Goal: Transaction & Acquisition: Book appointment/travel/reservation

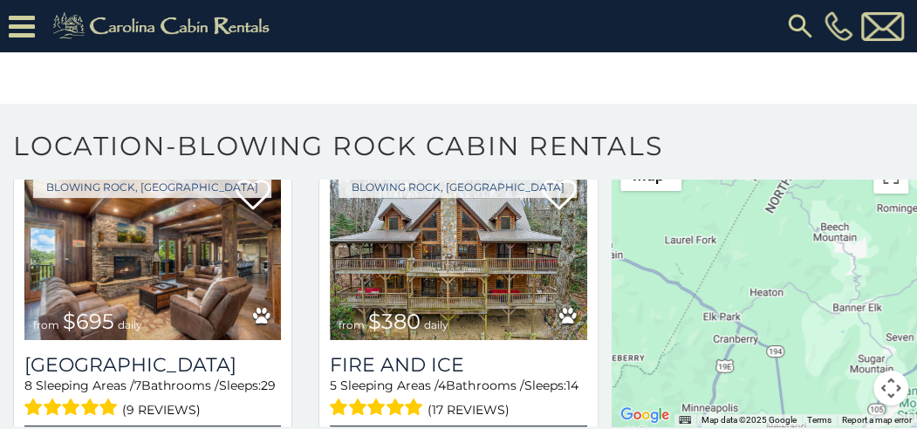
scroll to position [436, 0]
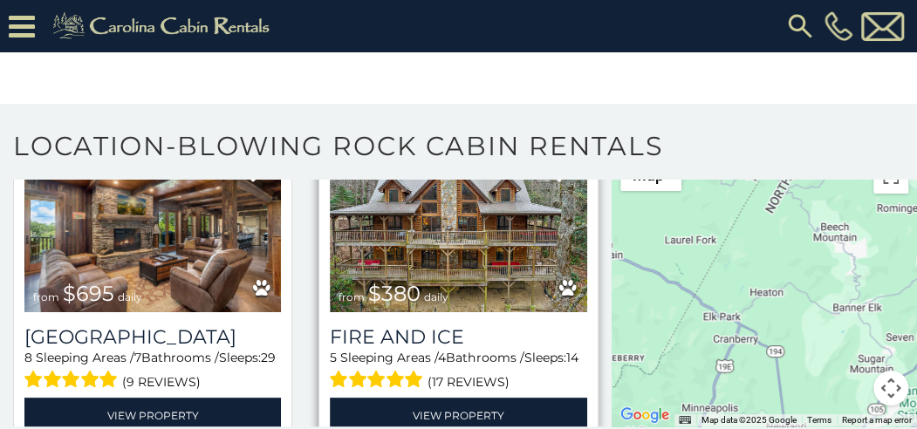
click at [476, 235] on img at bounding box center [458, 226] width 257 height 172
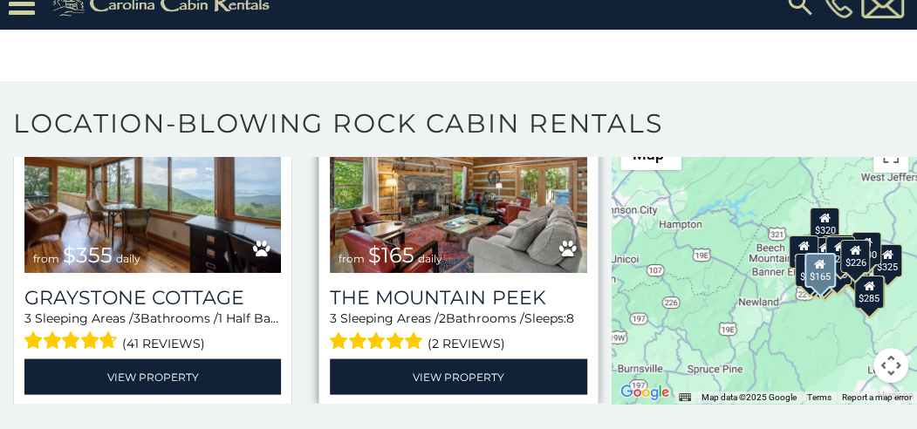
scroll to position [4363, 0]
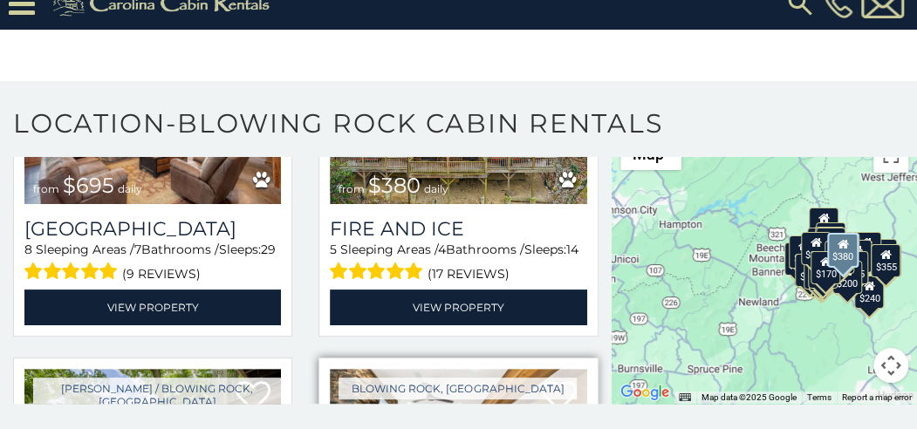
scroll to position [436, 0]
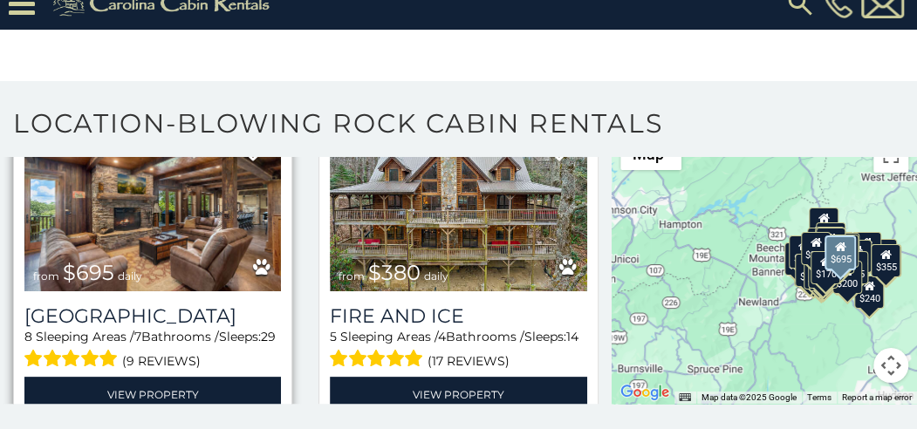
click at [176, 209] on img at bounding box center [152, 205] width 257 height 172
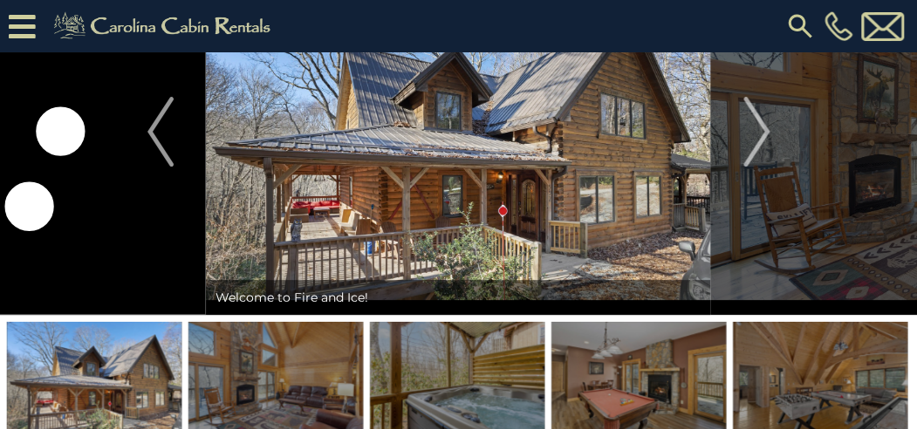
scroll to position [87, 0]
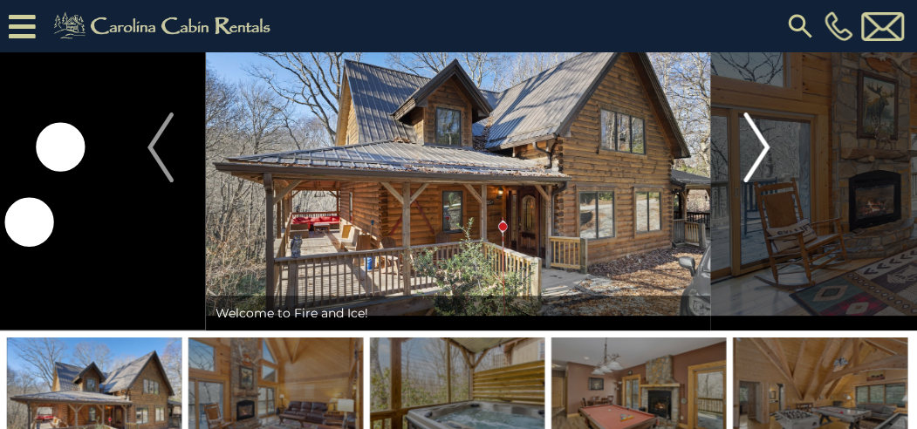
click at [770, 147] on button "Next" at bounding box center [756, 147] width 91 height 367
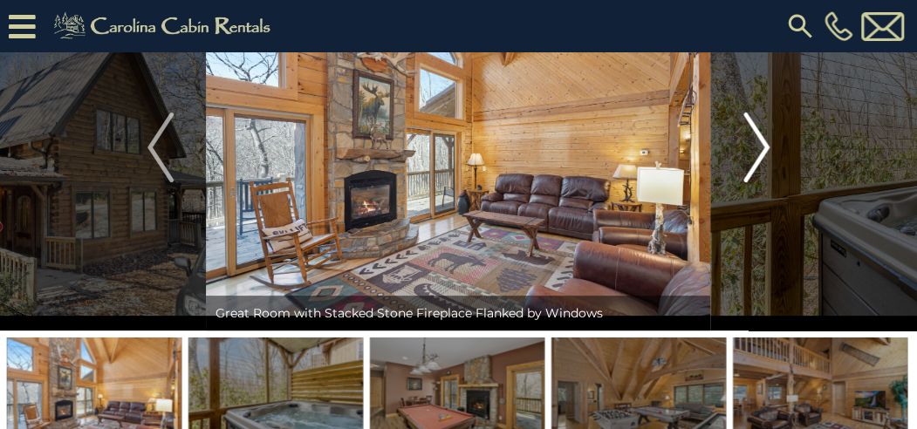
click at [770, 147] on button "Next" at bounding box center [756, 147] width 91 height 367
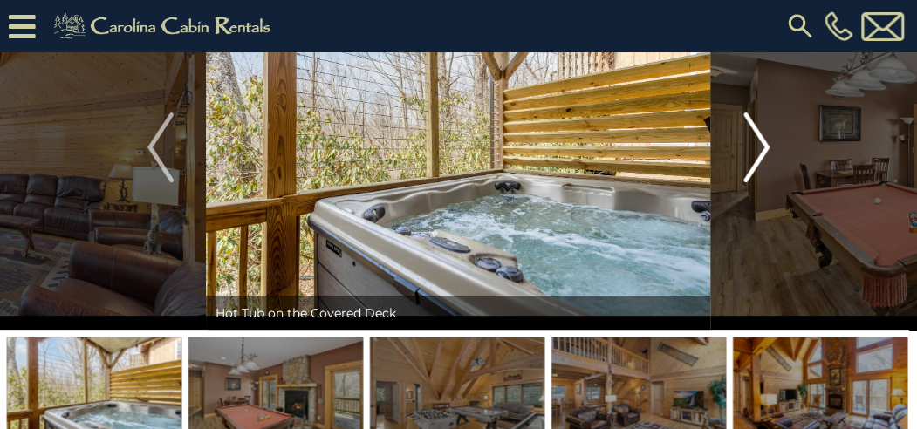
click at [770, 147] on button "Next" at bounding box center [756, 147] width 91 height 367
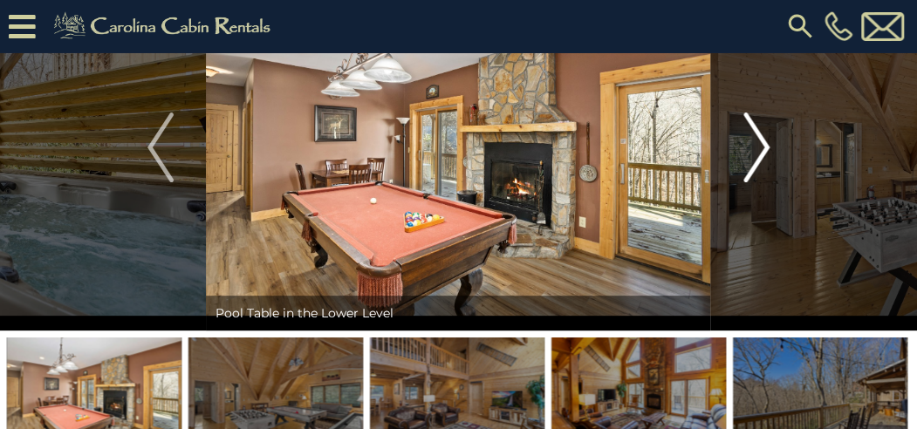
click at [768, 141] on img "Next" at bounding box center [757, 148] width 26 height 70
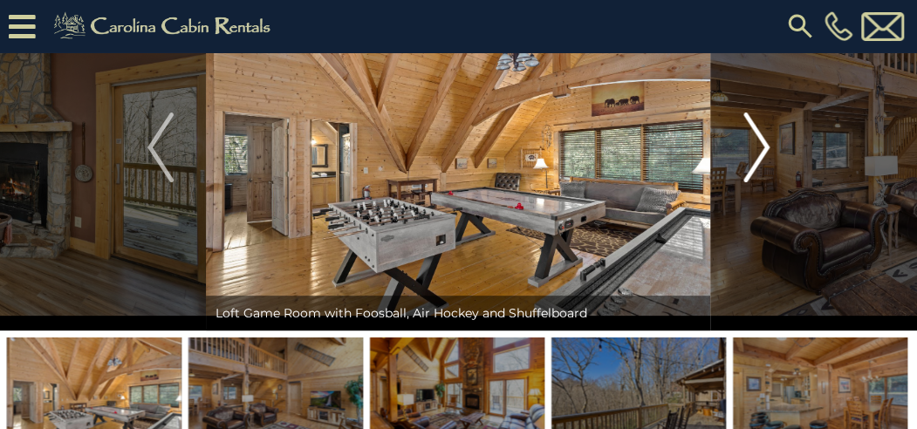
click at [768, 143] on img "Next" at bounding box center [757, 148] width 26 height 70
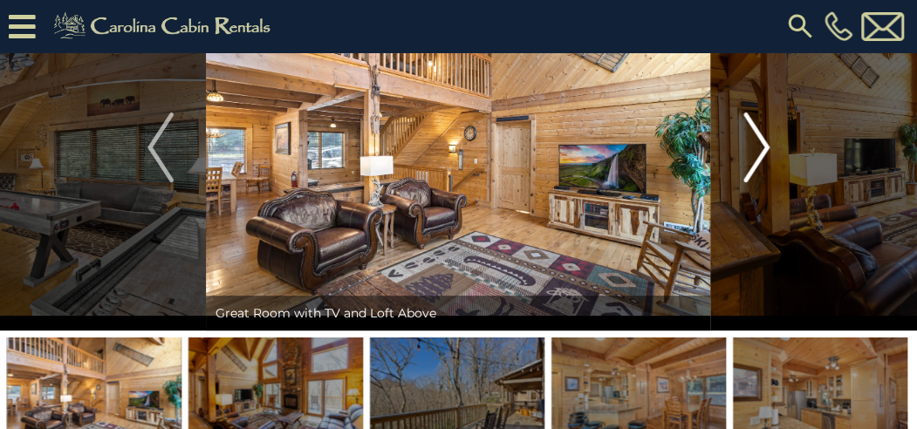
click at [768, 143] on img "Next" at bounding box center [757, 148] width 26 height 70
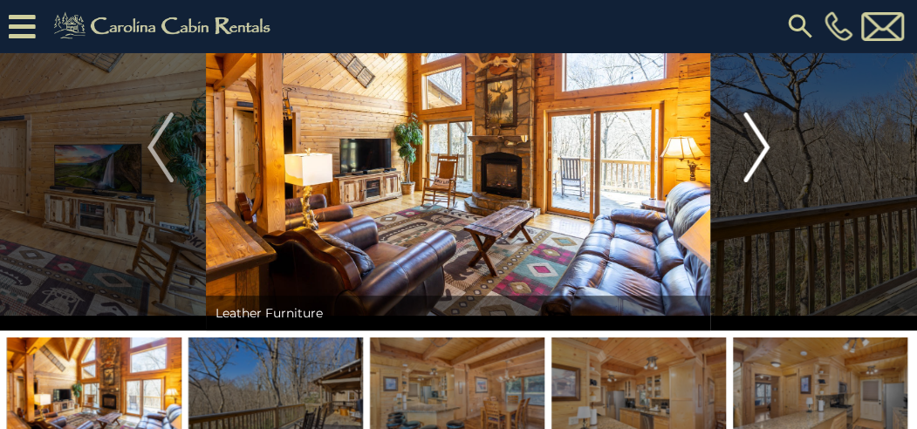
click at [768, 143] on img "Next" at bounding box center [757, 148] width 26 height 70
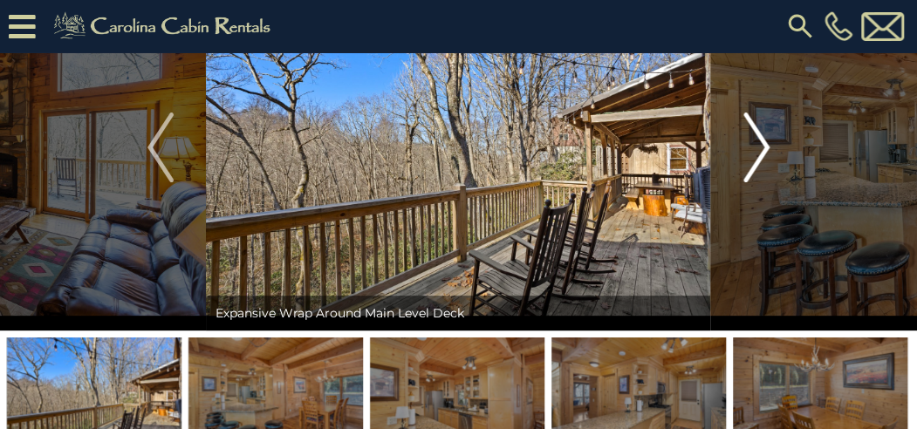
click at [768, 143] on img "Next" at bounding box center [757, 148] width 26 height 70
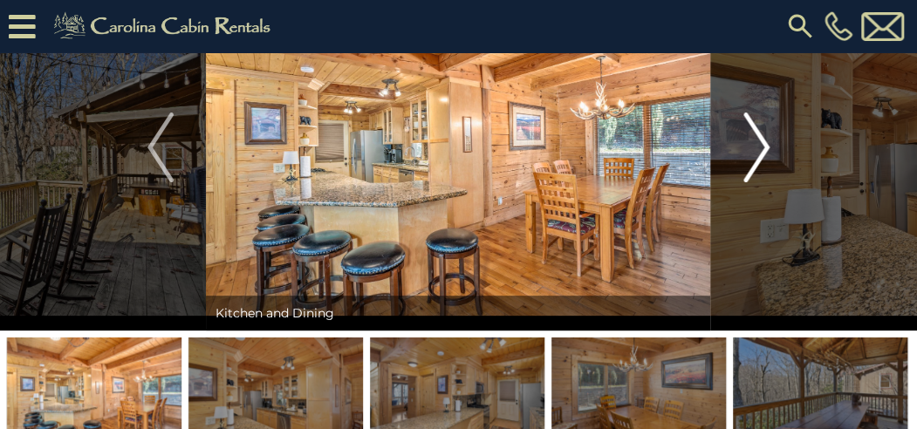
click at [768, 143] on img "Next" at bounding box center [757, 148] width 26 height 70
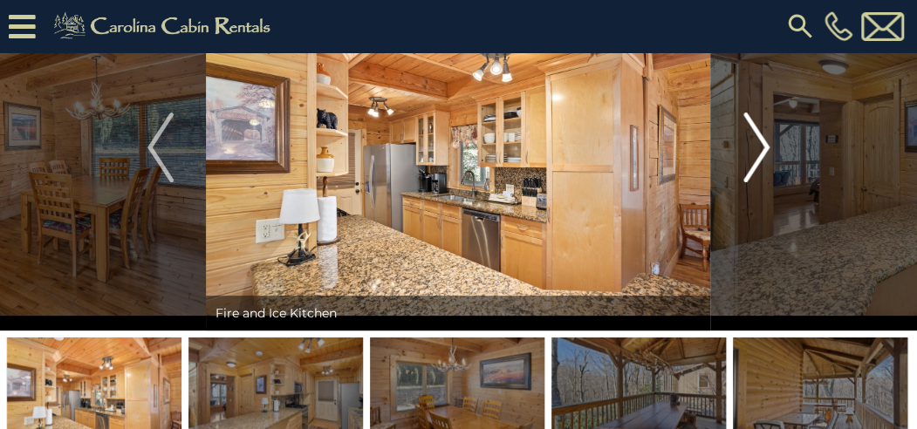
click at [768, 143] on img "Next" at bounding box center [757, 148] width 26 height 70
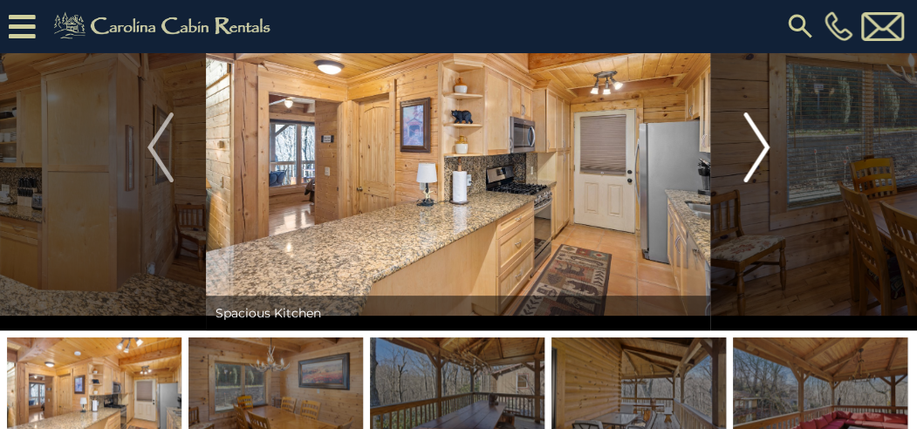
click at [768, 143] on img "Next" at bounding box center [757, 148] width 26 height 70
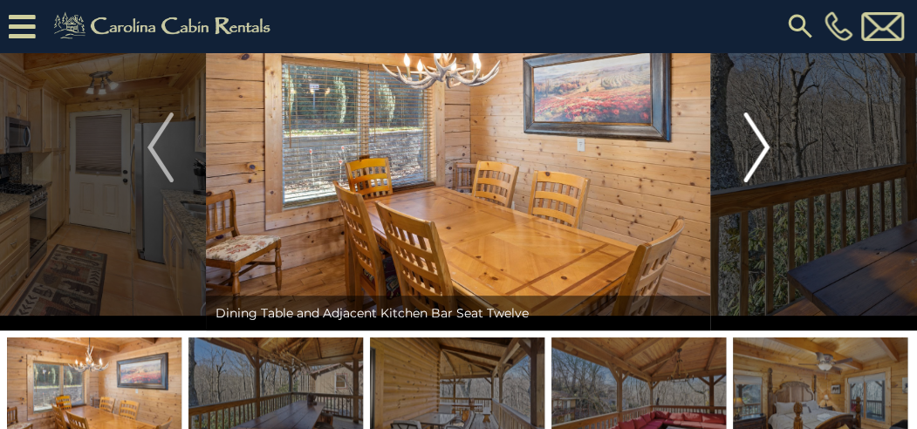
click at [768, 143] on img "Next" at bounding box center [757, 148] width 26 height 70
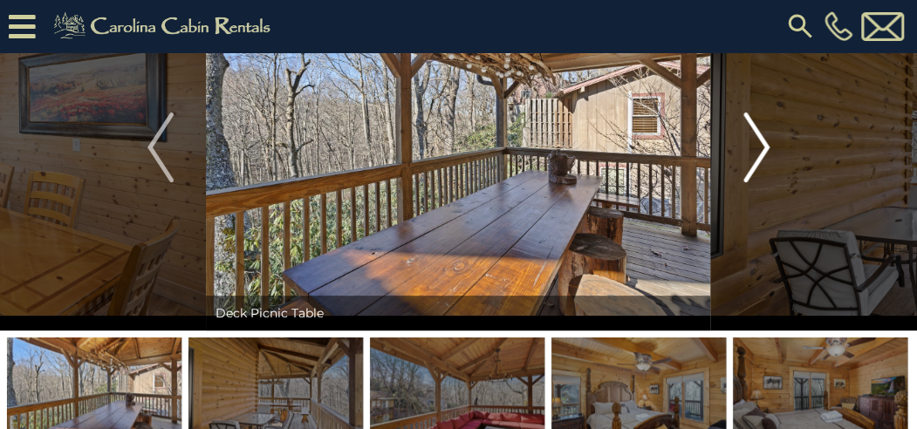
click at [768, 143] on img "Next" at bounding box center [757, 148] width 26 height 70
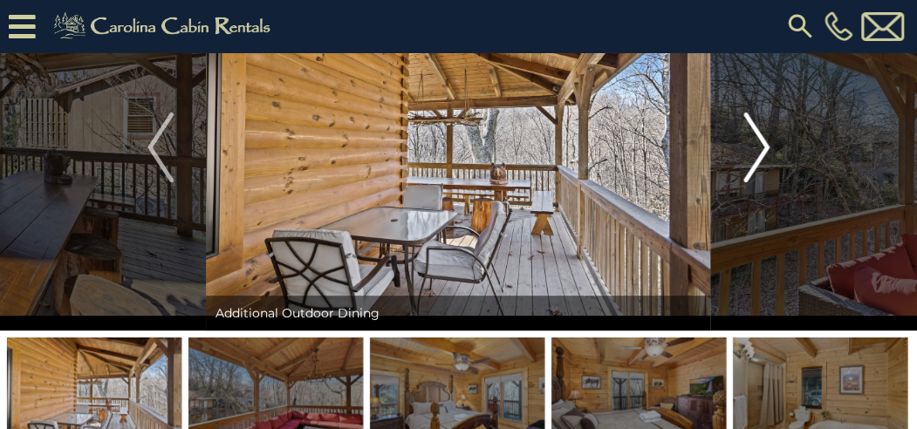
click at [768, 143] on img "Next" at bounding box center [757, 148] width 26 height 70
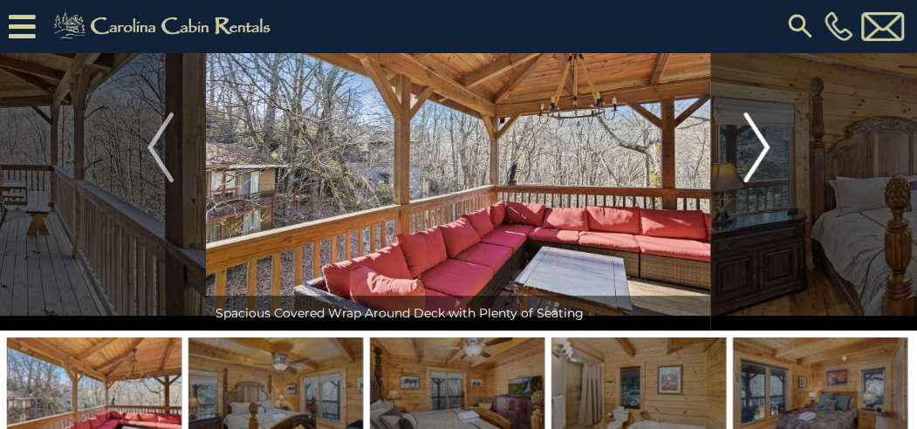
click at [768, 143] on img "Next" at bounding box center [757, 148] width 26 height 70
